Goal: Obtain resource: Download file/media

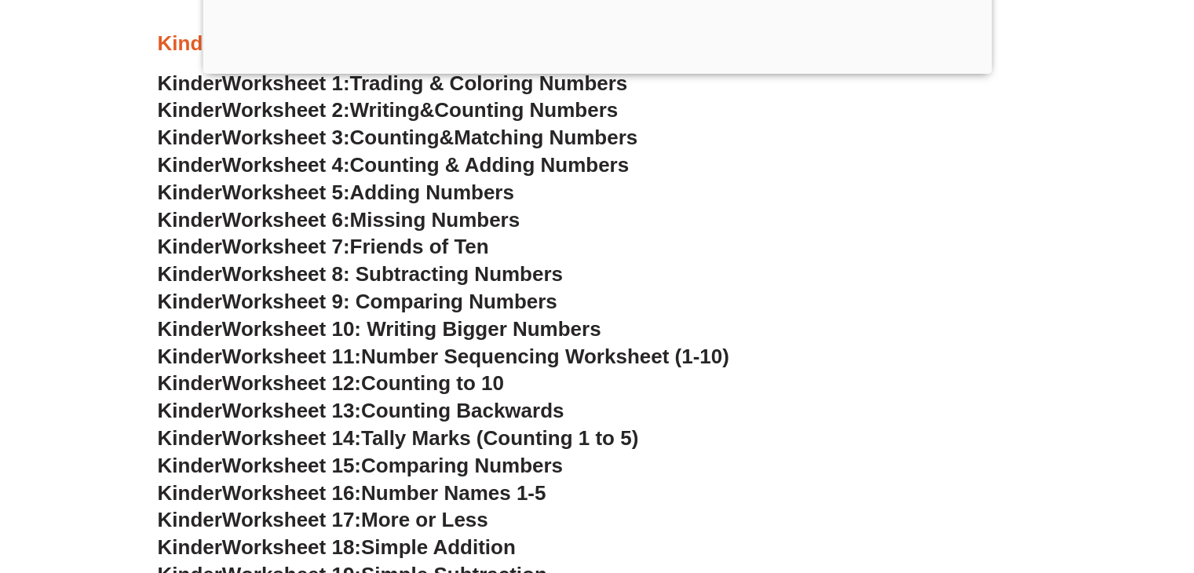
scroll to position [741, 0]
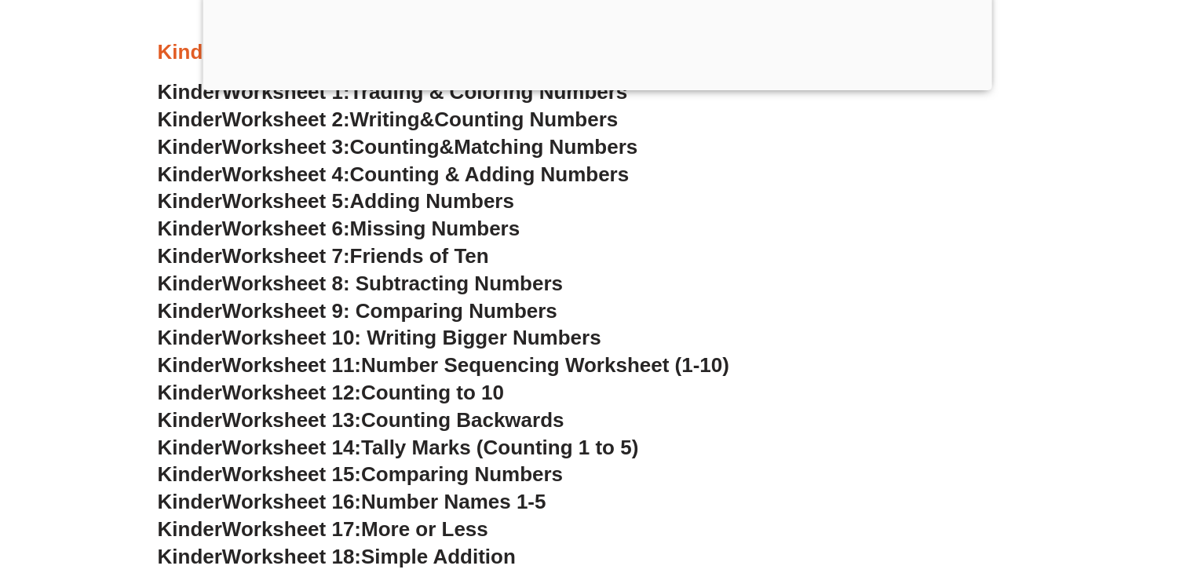
click at [399, 225] on span "Missing Numbers" at bounding box center [435, 229] width 170 height 24
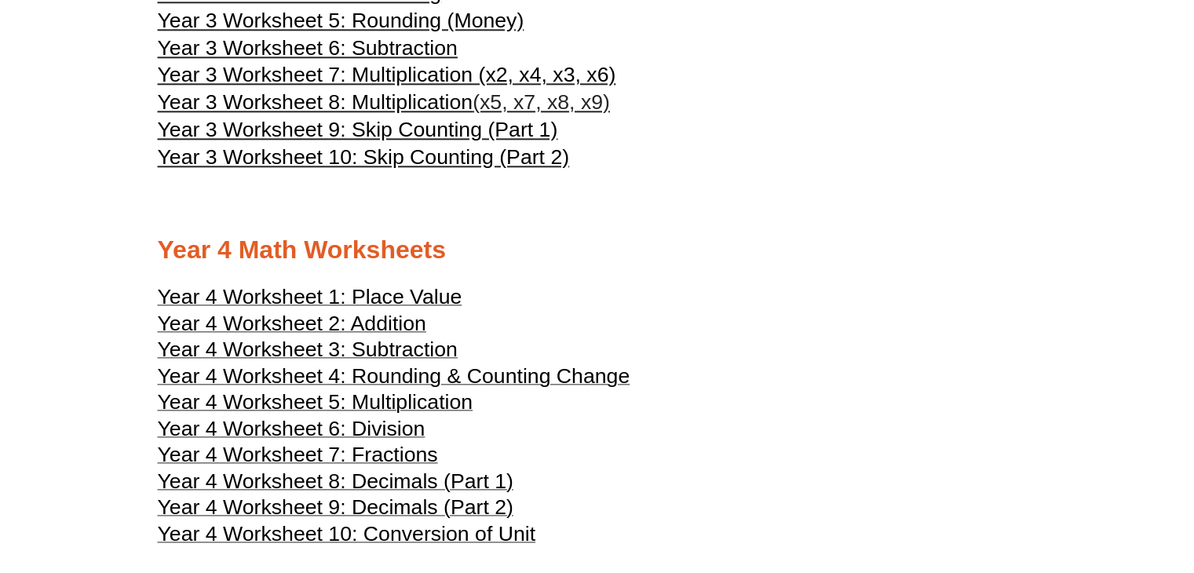
scroll to position [1847, 0]
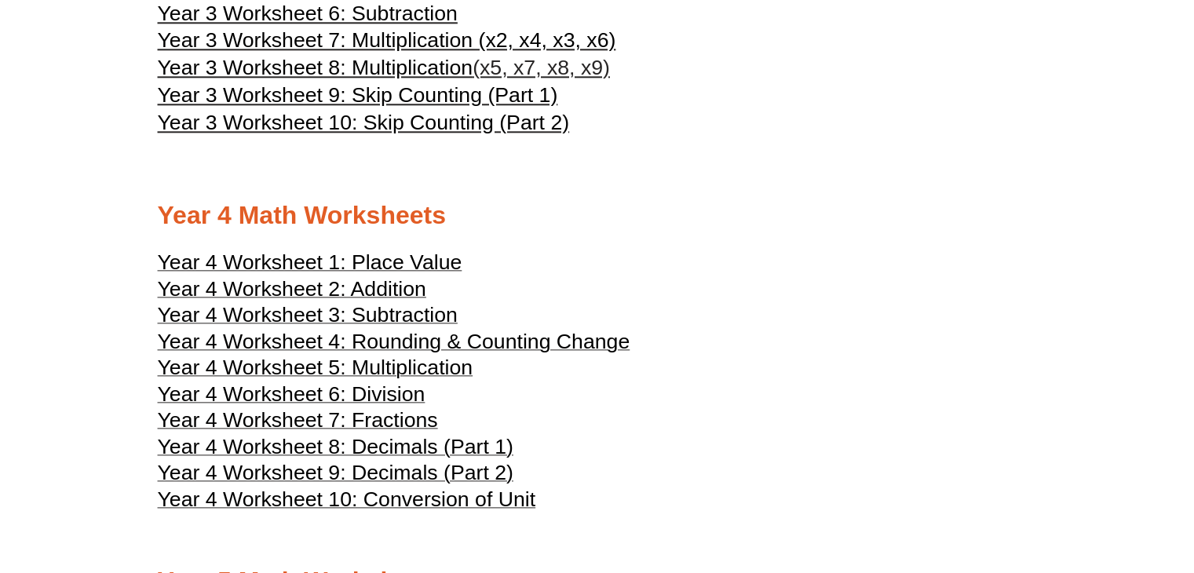
click at [330, 258] on span "Year 4 Worksheet 1: Place Value" at bounding box center [310, 262] width 305 height 24
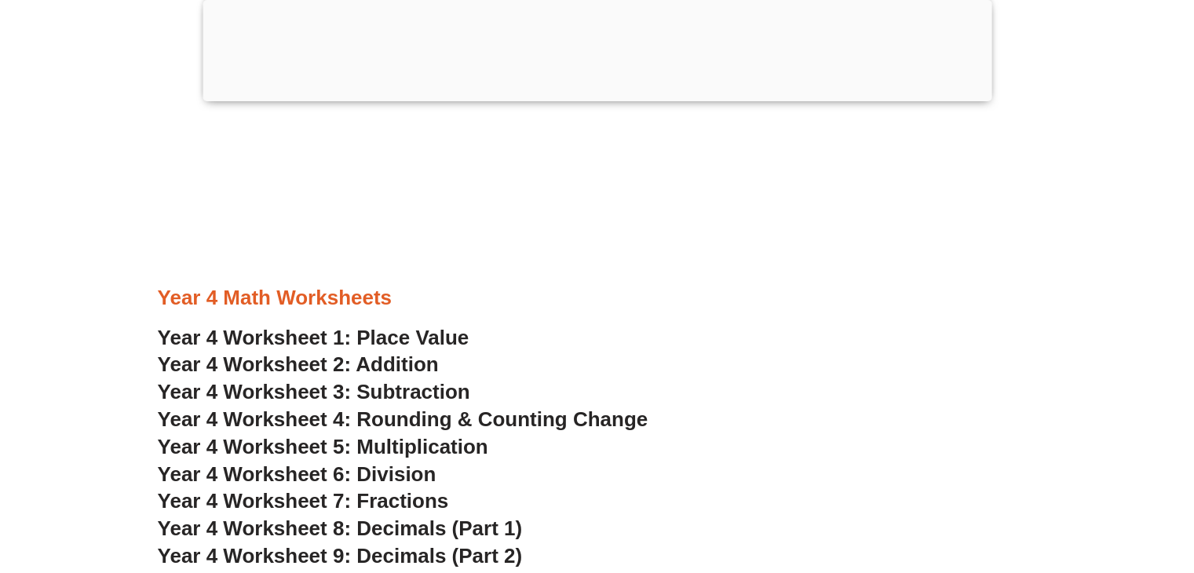
scroll to position [2748, 0]
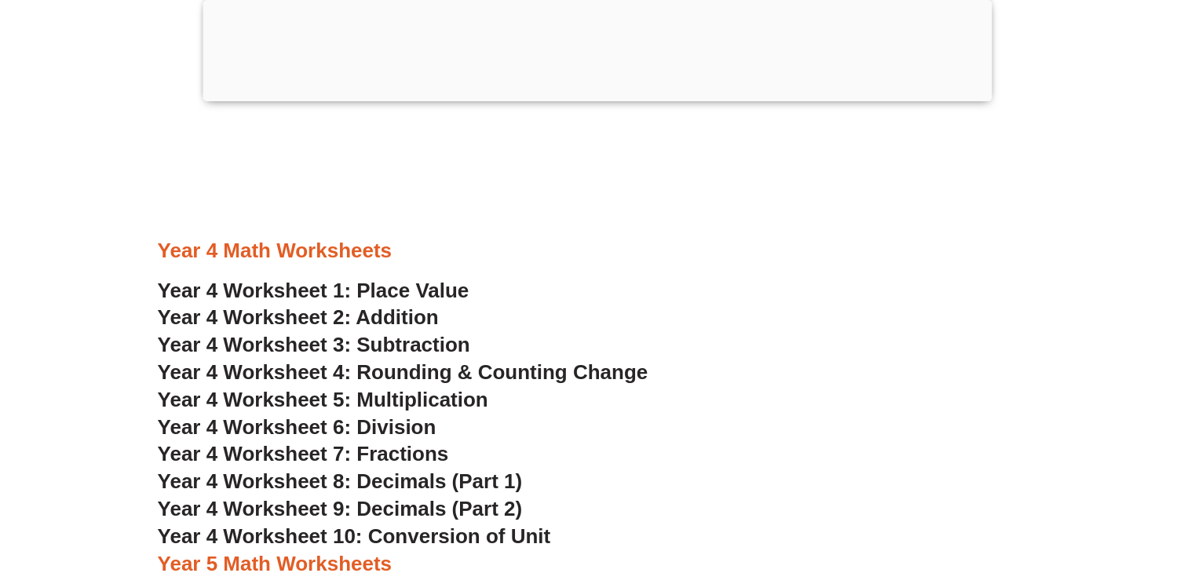
click at [365, 426] on span "Year 4 Worksheet 6: Division" at bounding box center [297, 427] width 279 height 24
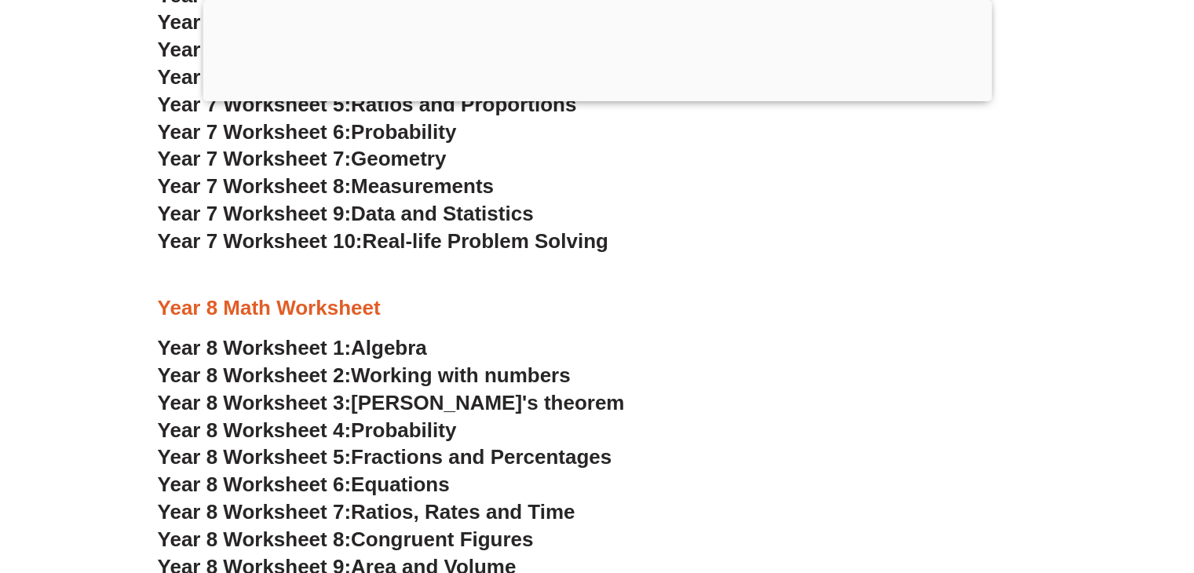
scroll to position [4842, 0]
